Goal: Find specific page/section: Find specific page/section

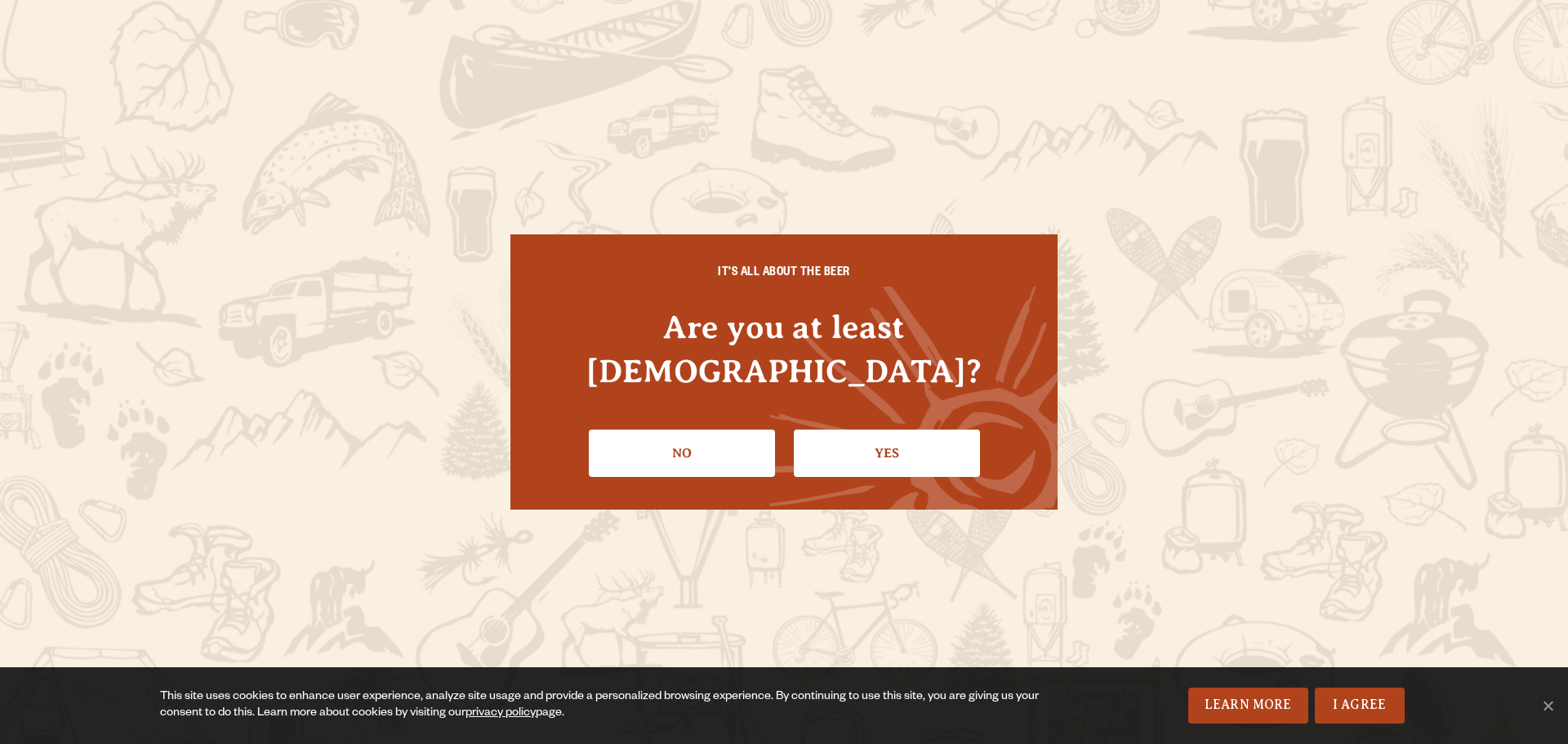
drag, startPoint x: 878, startPoint y: 446, endPoint x: 718, endPoint y: 456, distance: 160.3
click at [878, 446] on link "Yes" at bounding box center [887, 453] width 187 height 48
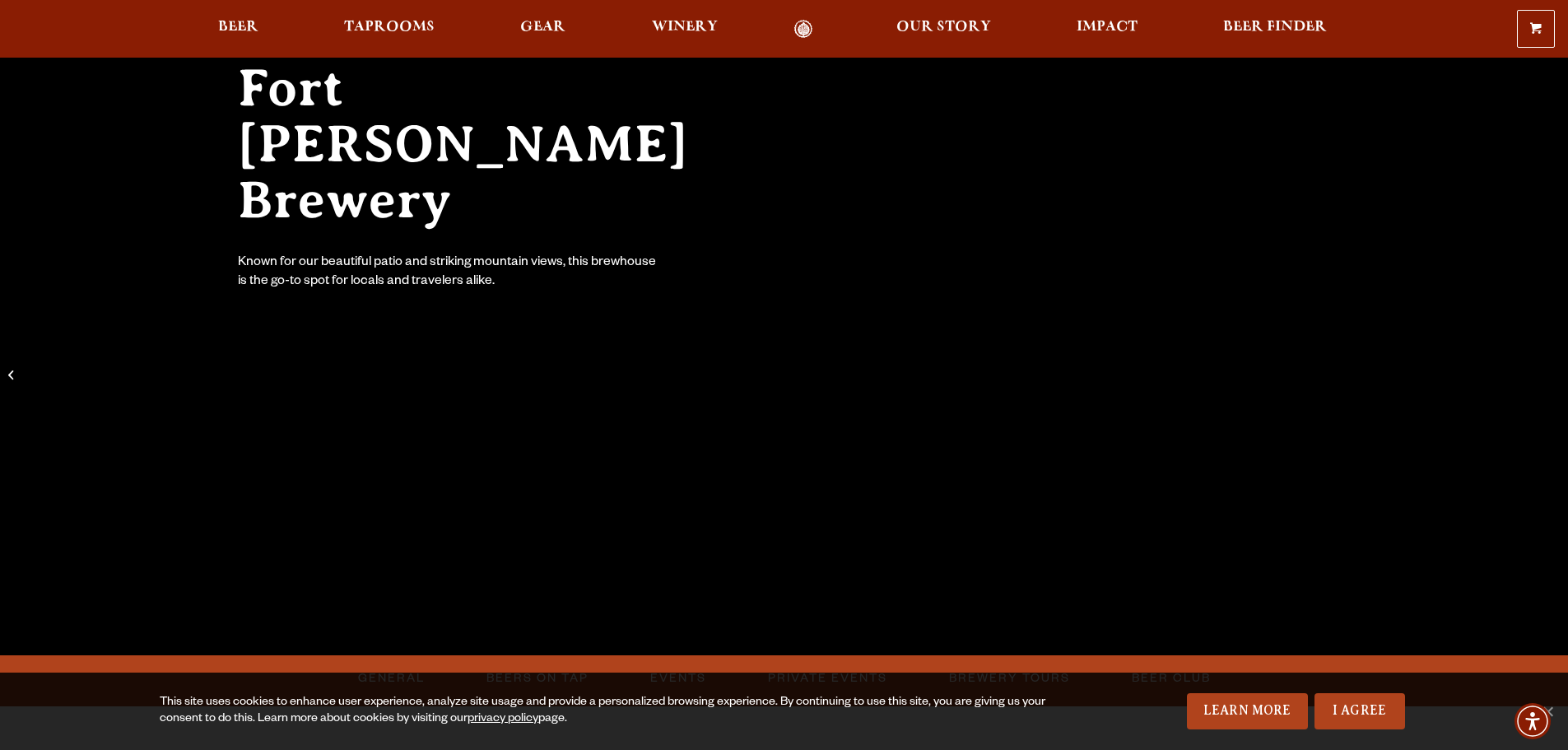
scroll to position [329, 0]
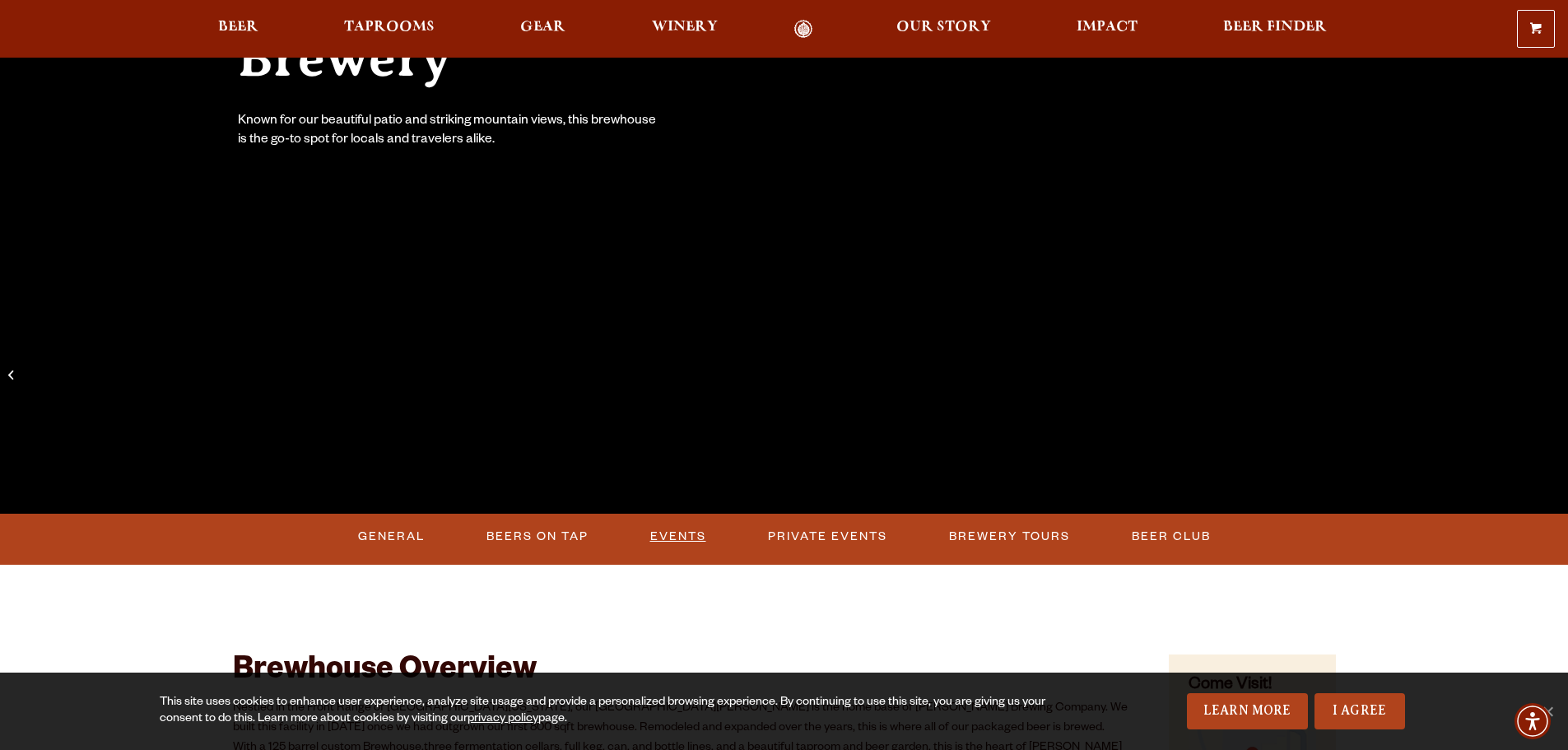
click at [681, 536] on link "Events" at bounding box center [679, 537] width 69 height 38
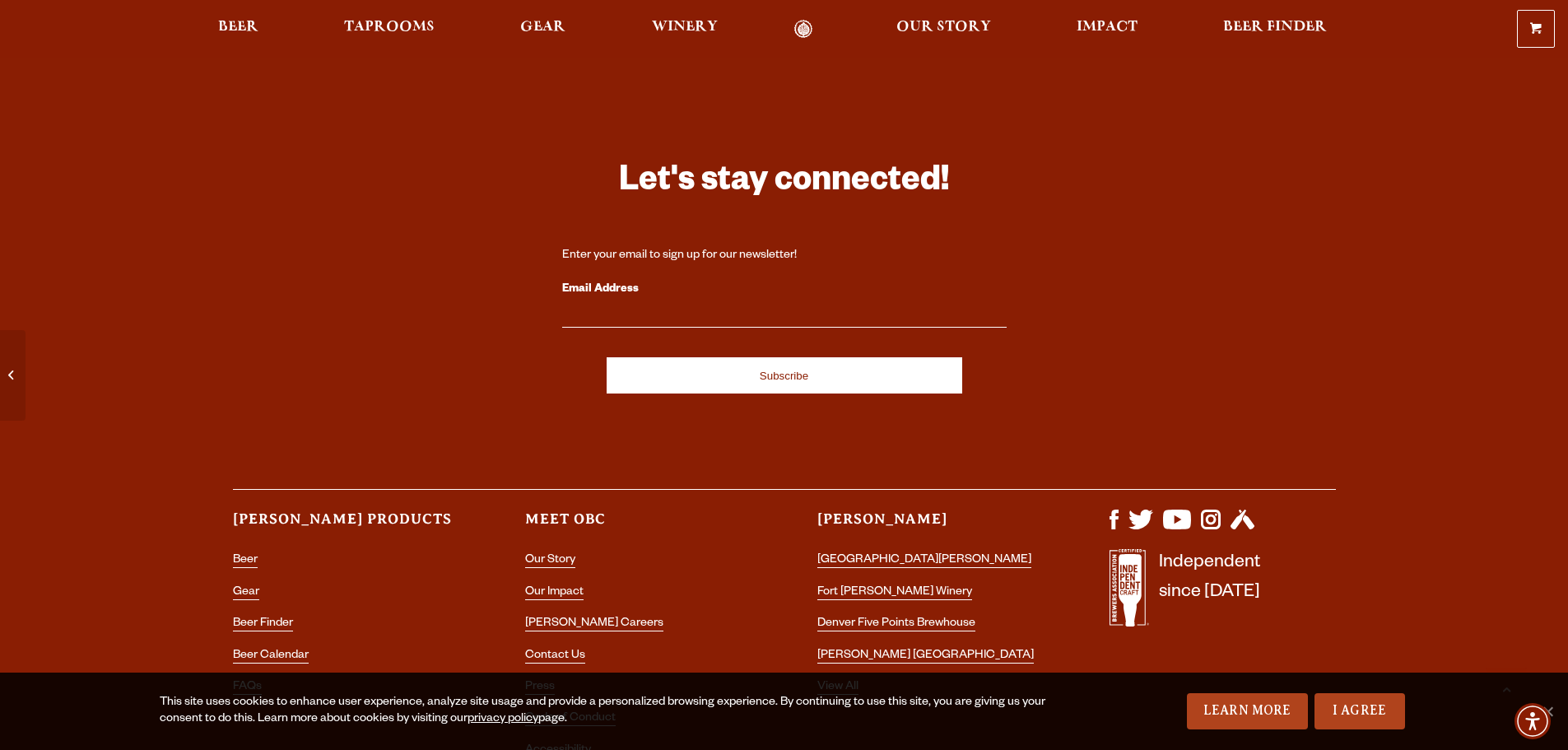
scroll to position [7063, 0]
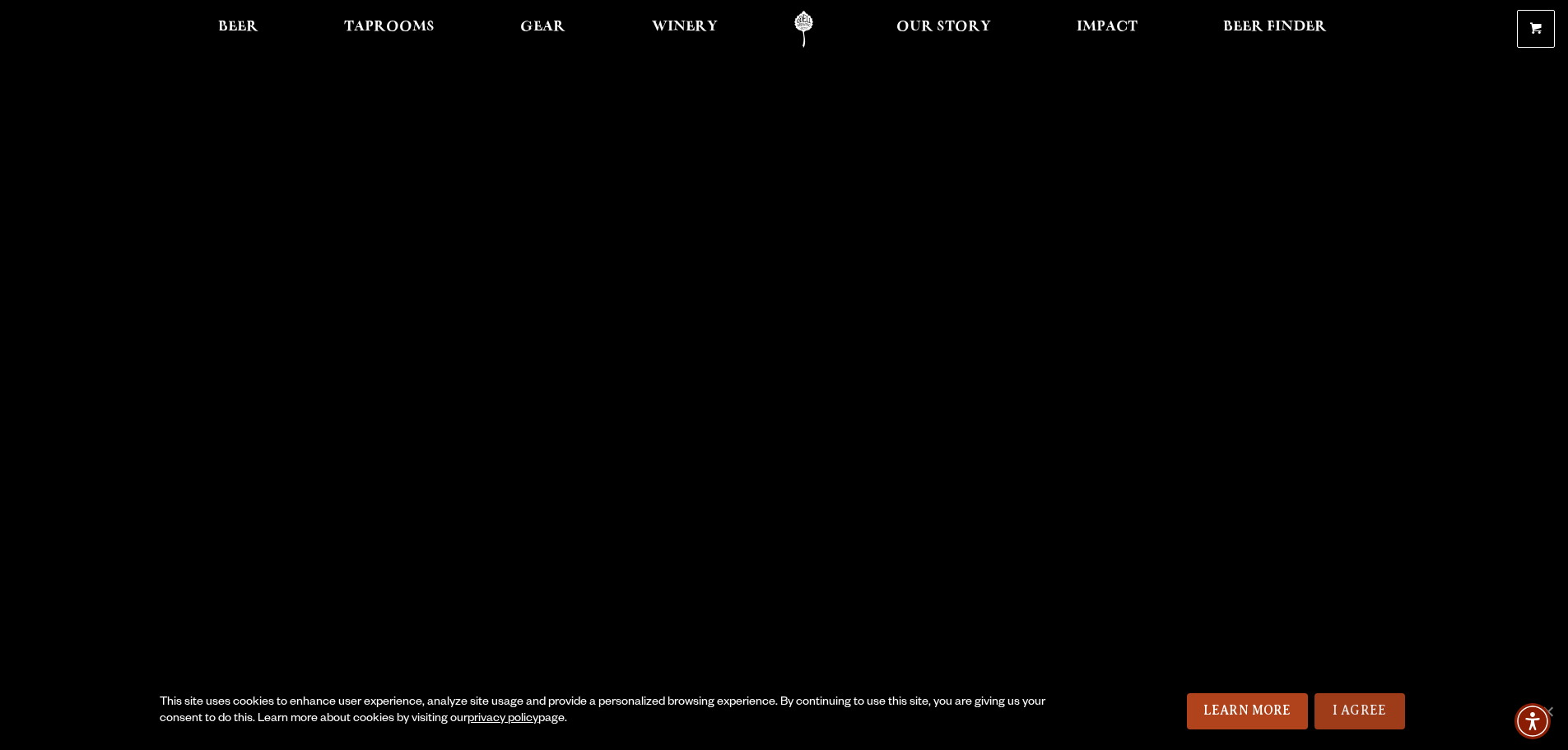
click at [1354, 719] on link "I Agree" at bounding box center [1360, 711] width 91 height 36
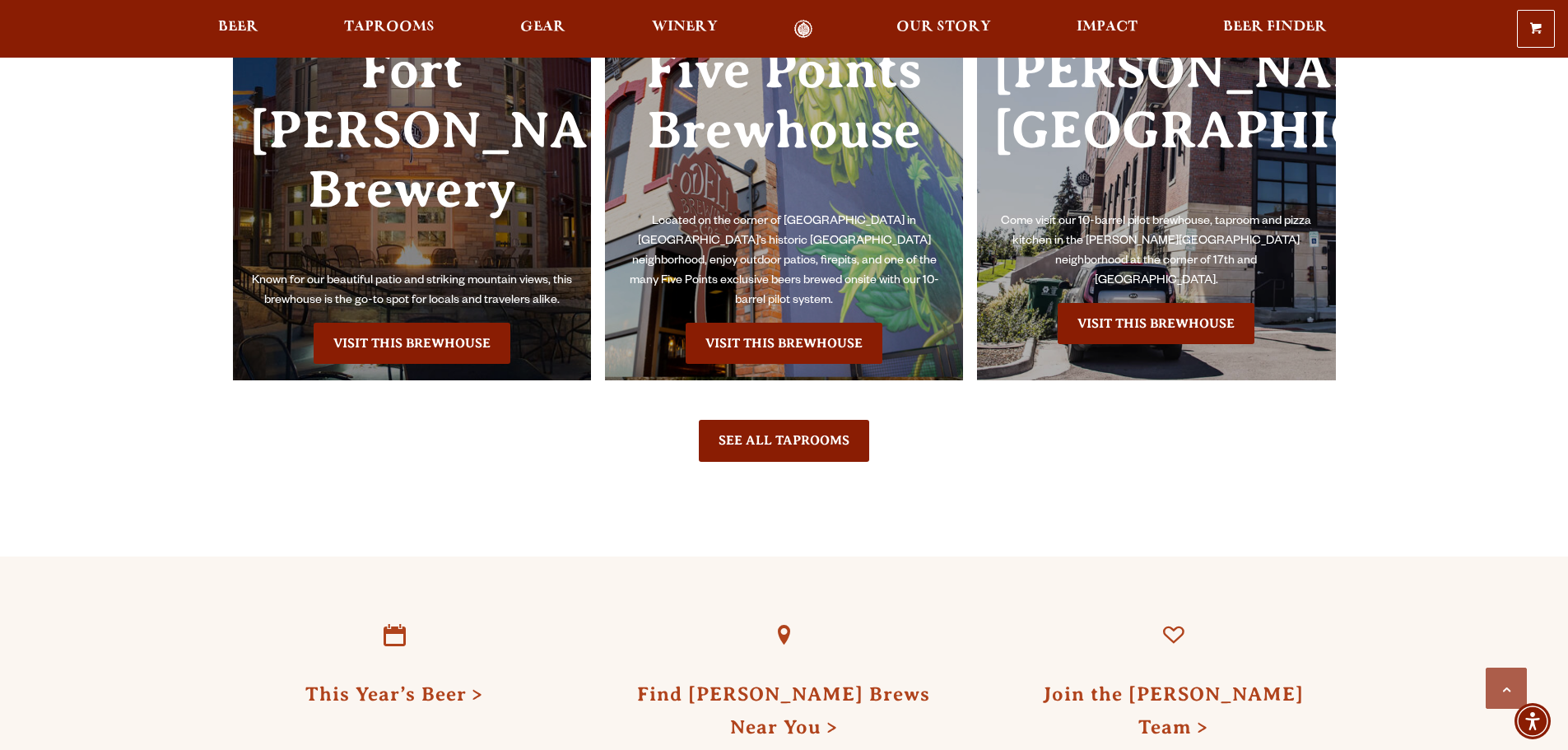
scroll to position [4035, 0]
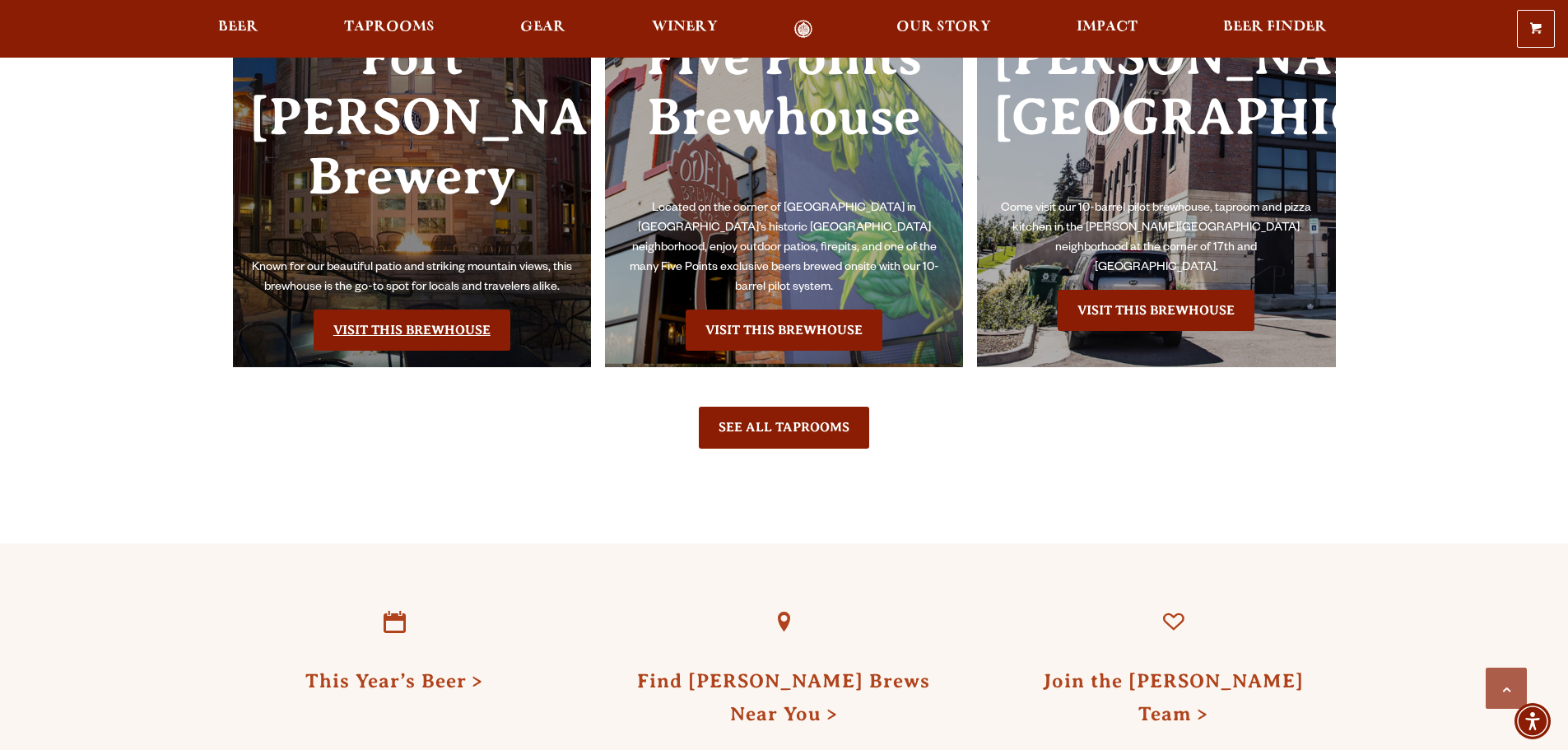
click at [382, 310] on link "Visit this Brewhouse" at bounding box center [412, 330] width 197 height 41
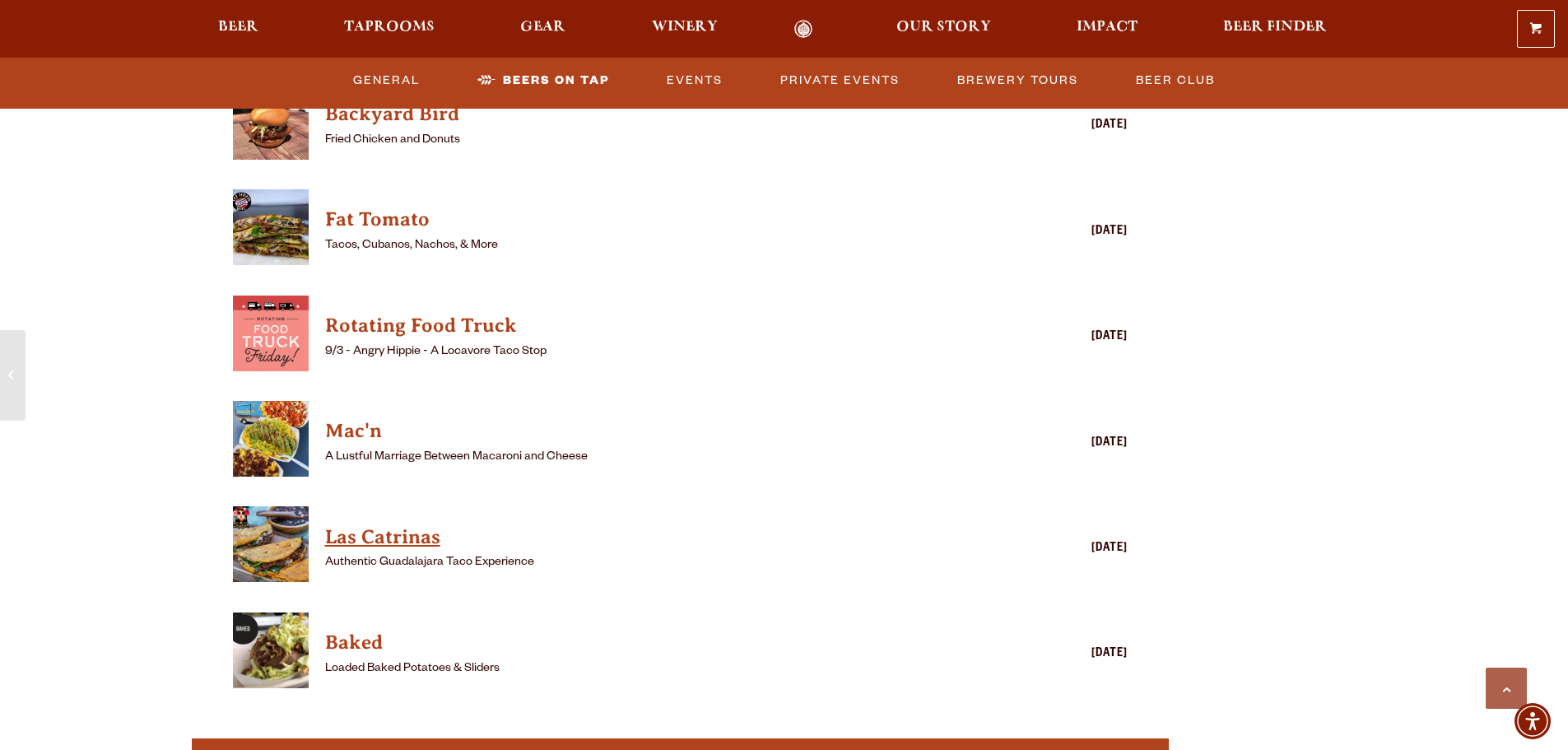
scroll to position [4529, 0]
